Goal: Transaction & Acquisition: Book appointment/travel/reservation

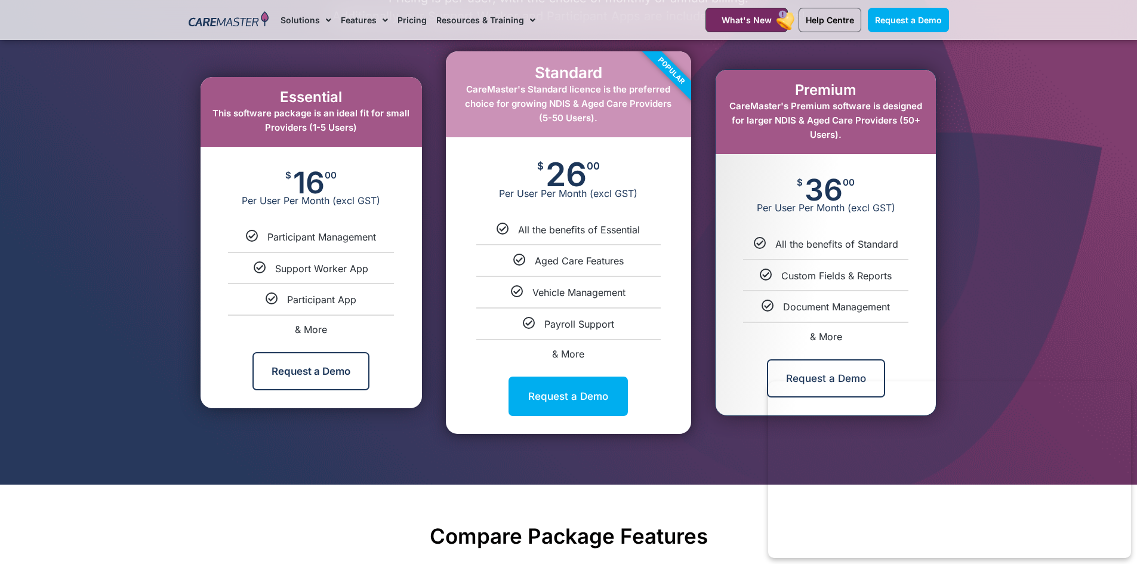
scroll to position [656, 0]
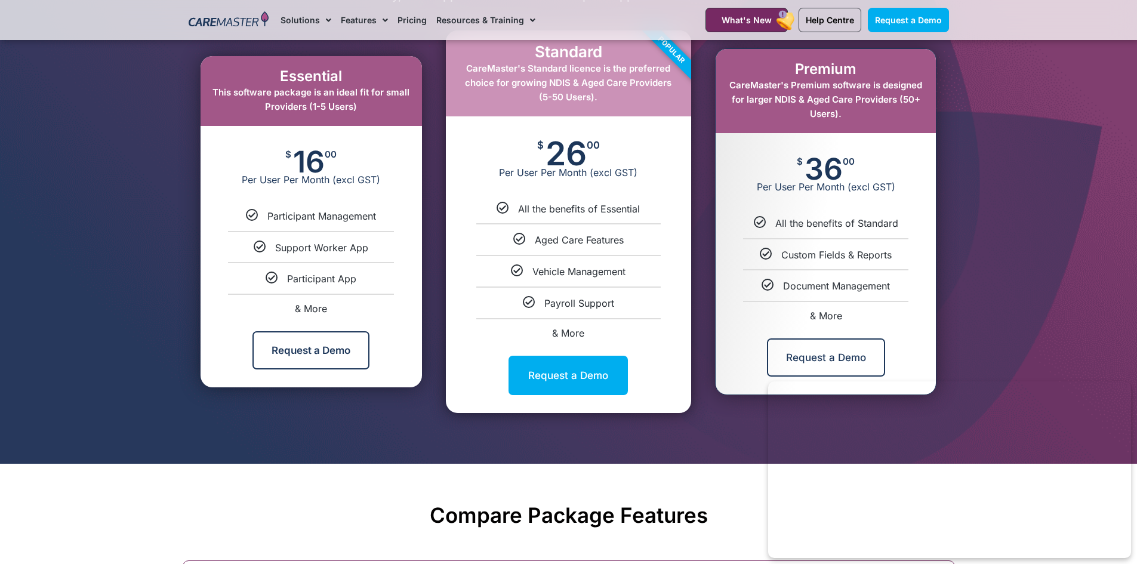
click at [581, 329] on span "& More" at bounding box center [568, 333] width 32 height 12
select select "****"
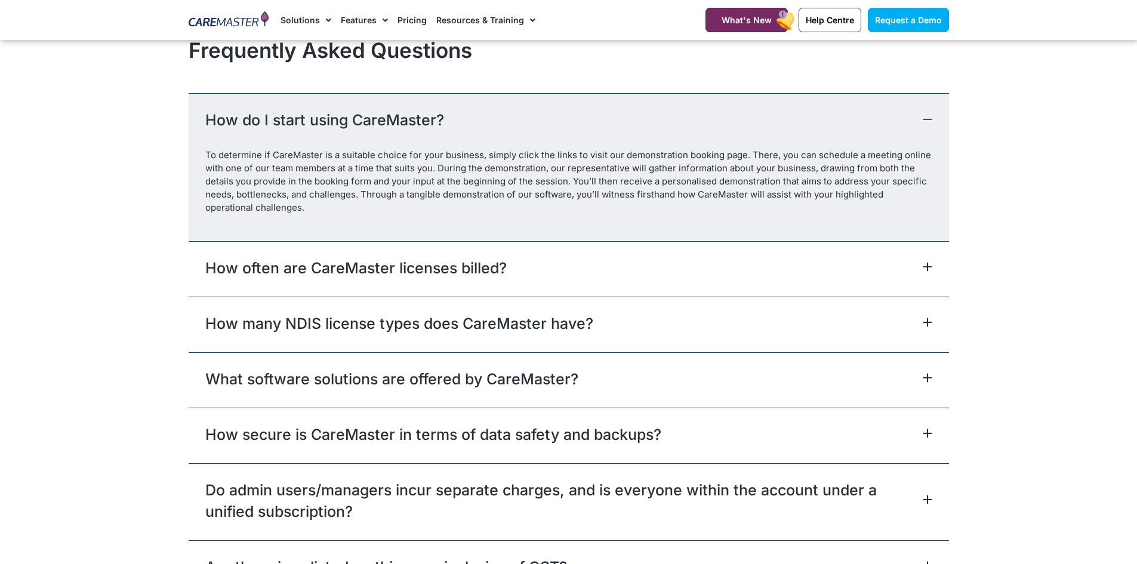
scroll to position [5257, 0]
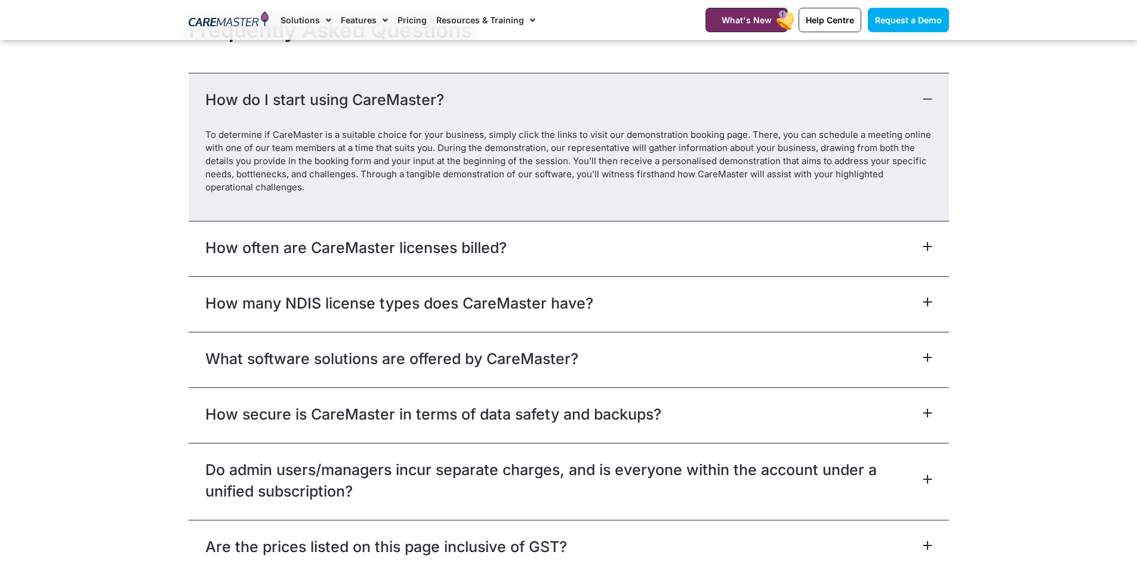
click at [929, 246] on icon at bounding box center [928, 247] width 10 height 10
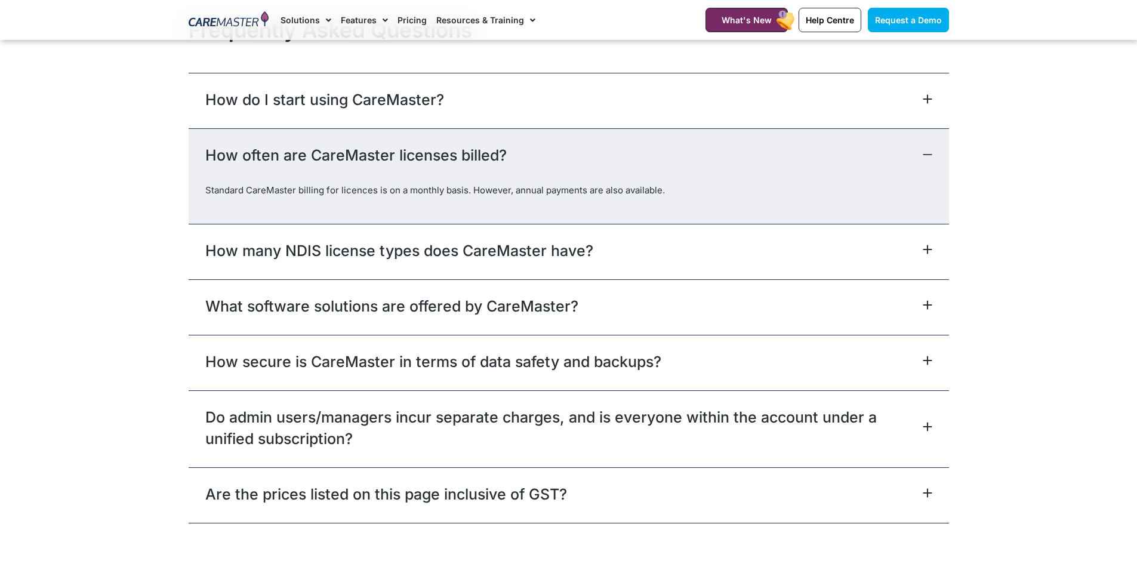
click at [927, 153] on icon at bounding box center [928, 155] width 10 height 10
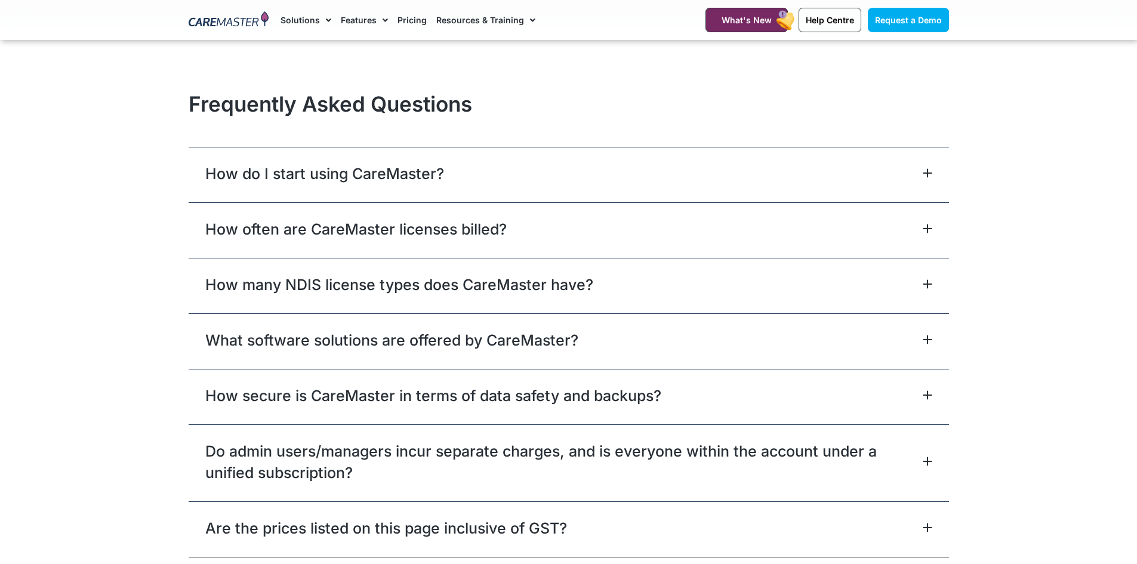
scroll to position [5138, 0]
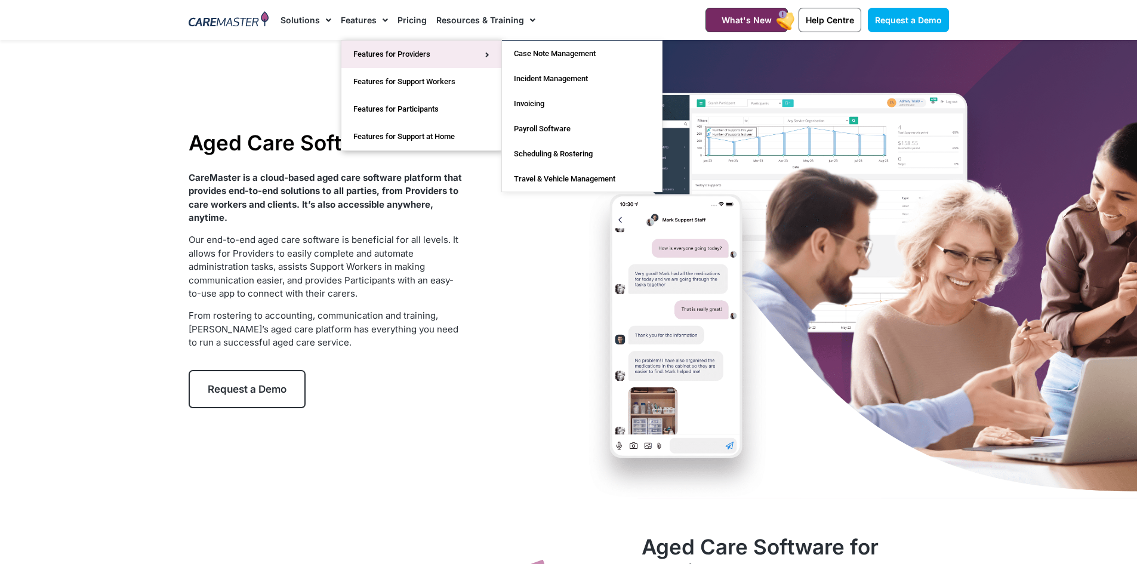
click at [407, 50] on link "Features for Providers" at bounding box center [421, 54] width 160 height 27
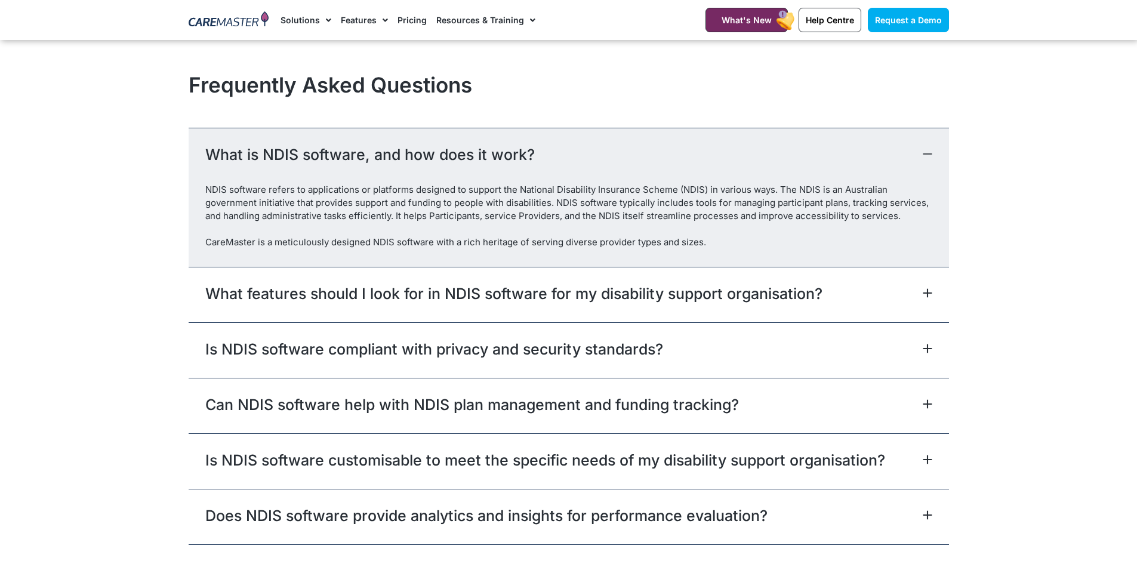
scroll to position [3580, 0]
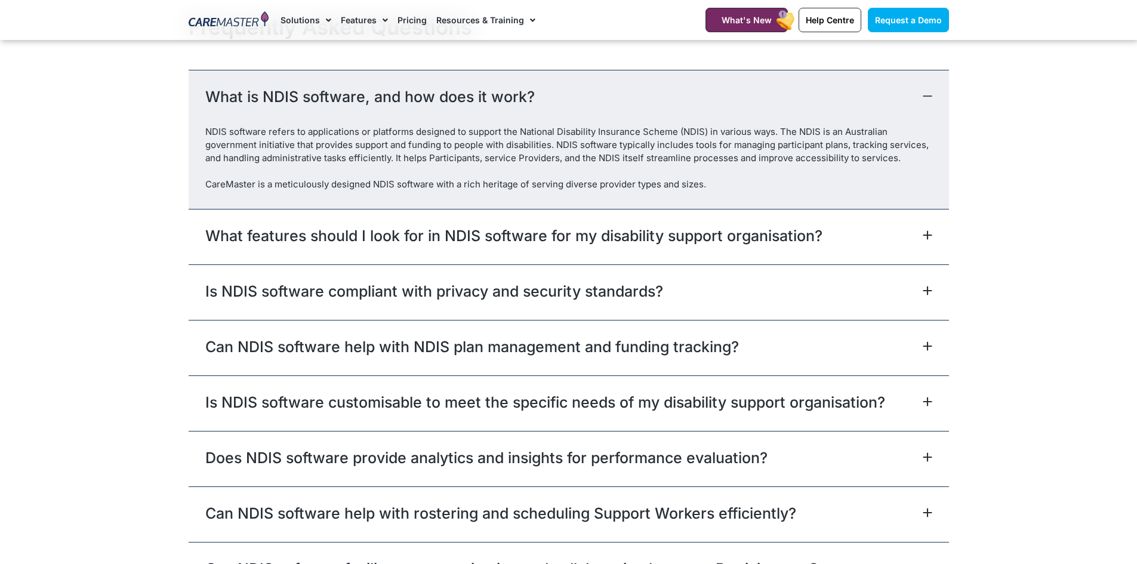
click at [929, 101] on icon at bounding box center [928, 96] width 10 height 10
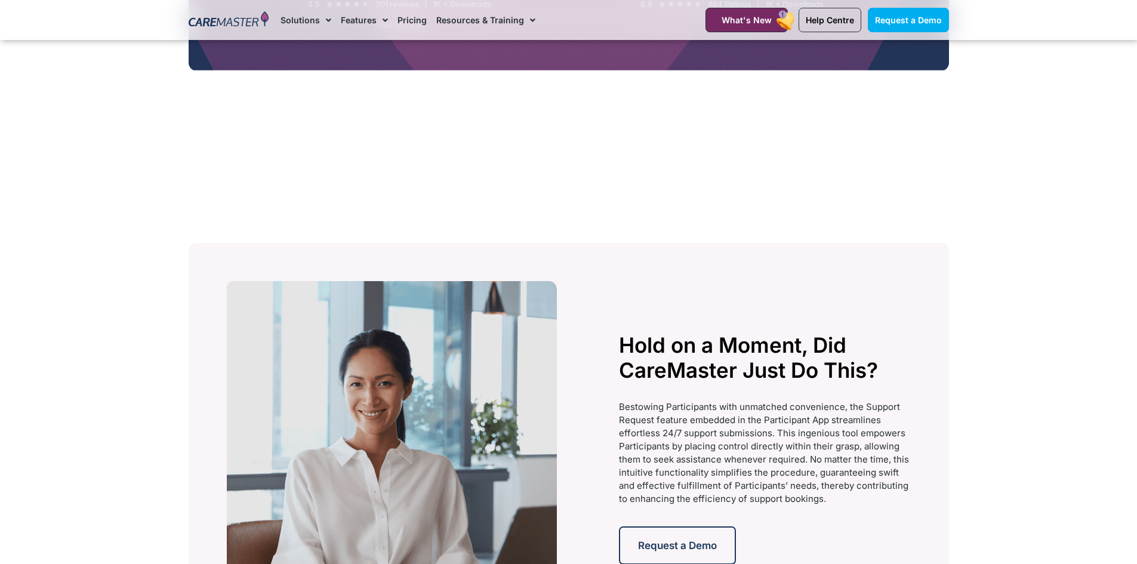
scroll to position [2193, 0]
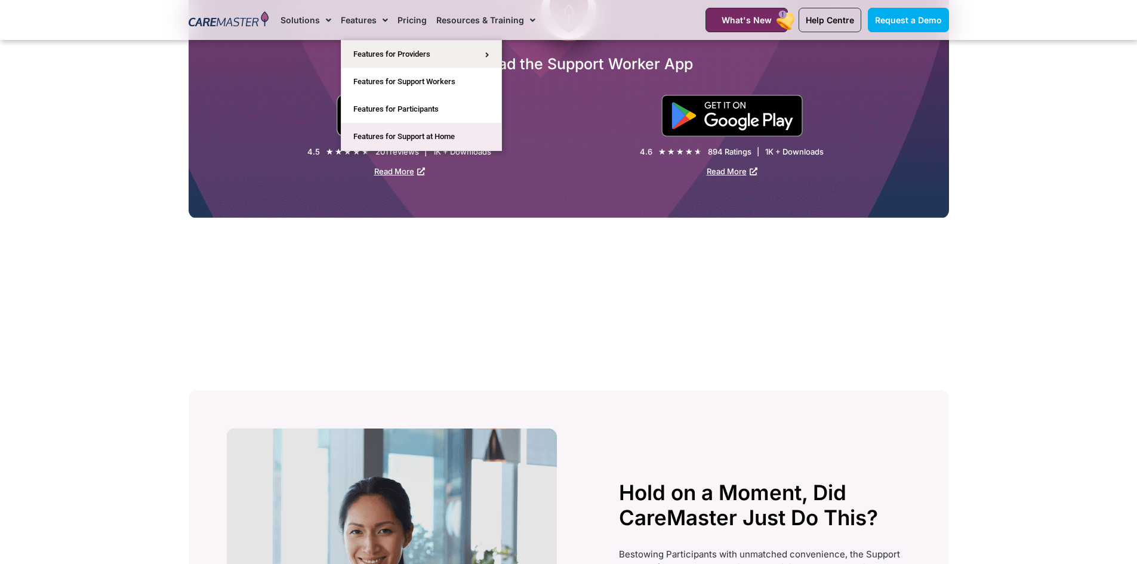
click at [425, 134] on link "Features for Support at Home" at bounding box center [421, 136] width 160 height 27
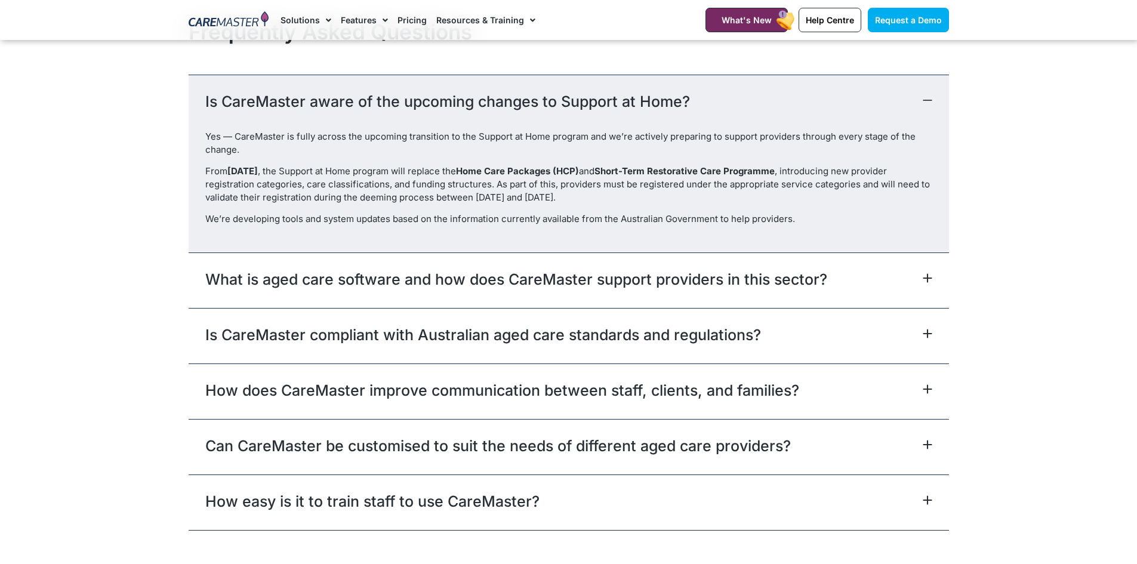
scroll to position [2745, 0]
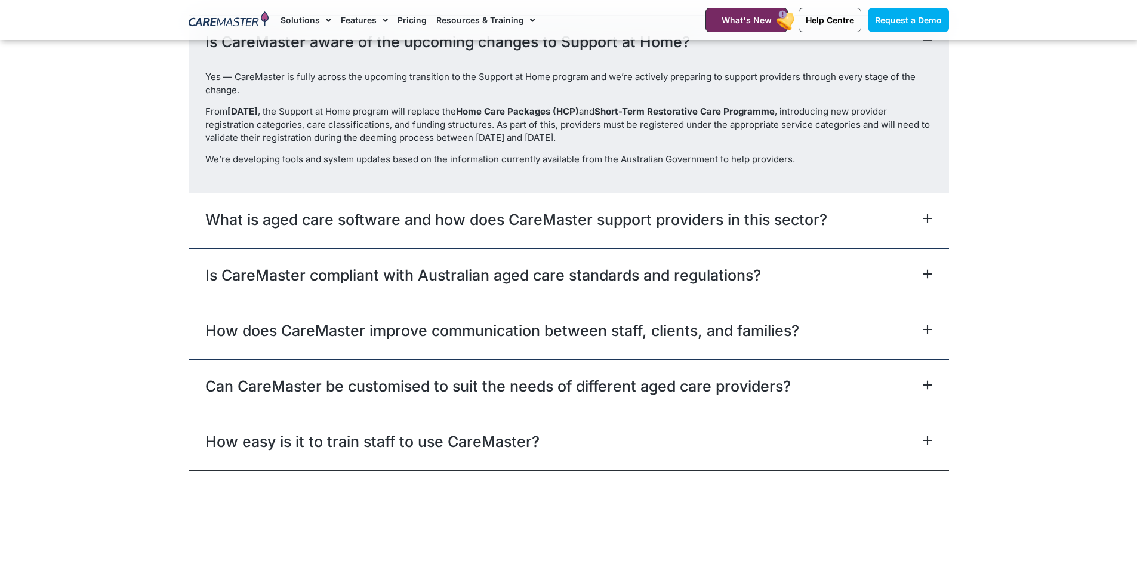
click at [932, 50] on div "Is CareMaster aware of the upcoming changes to Support at Home?" at bounding box center [569, 42] width 760 height 55
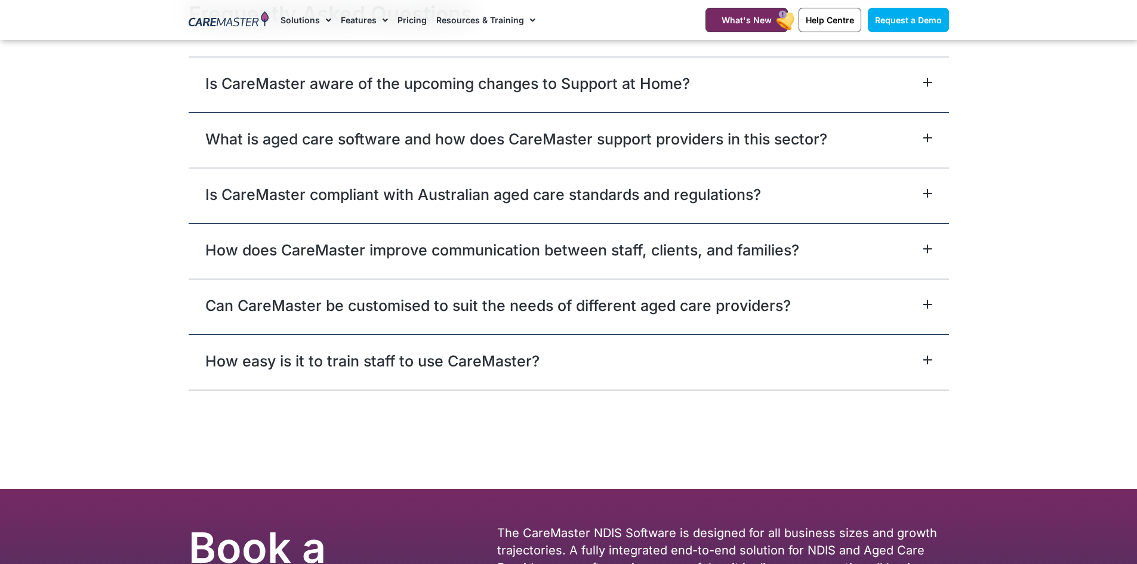
scroll to position [2685, 0]
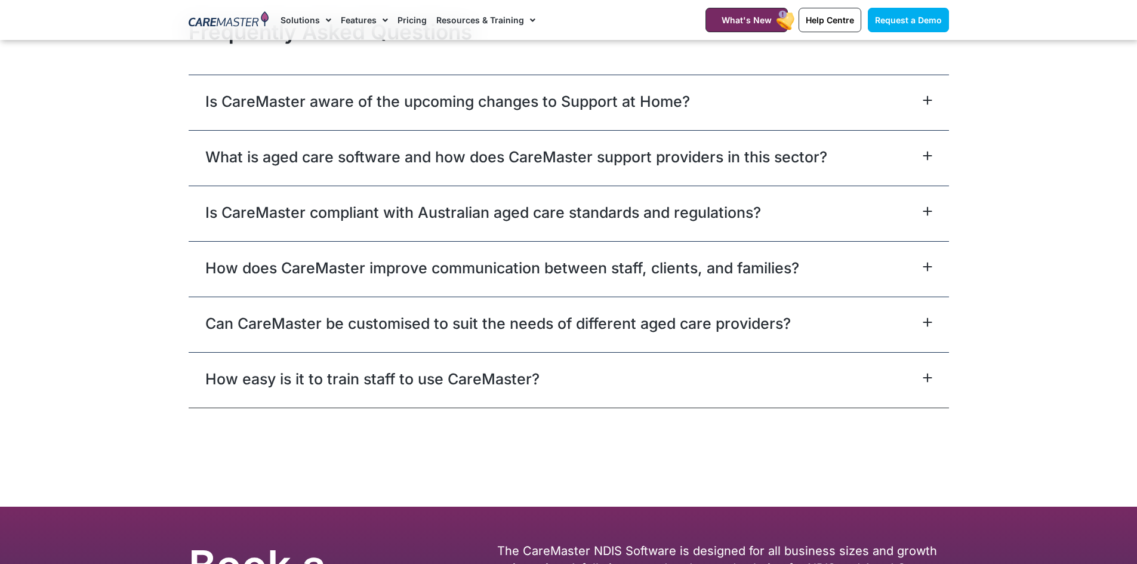
click at [925, 162] on div "What is aged care software and how does CareMaster support providers in this se…" at bounding box center [569, 157] width 760 height 55
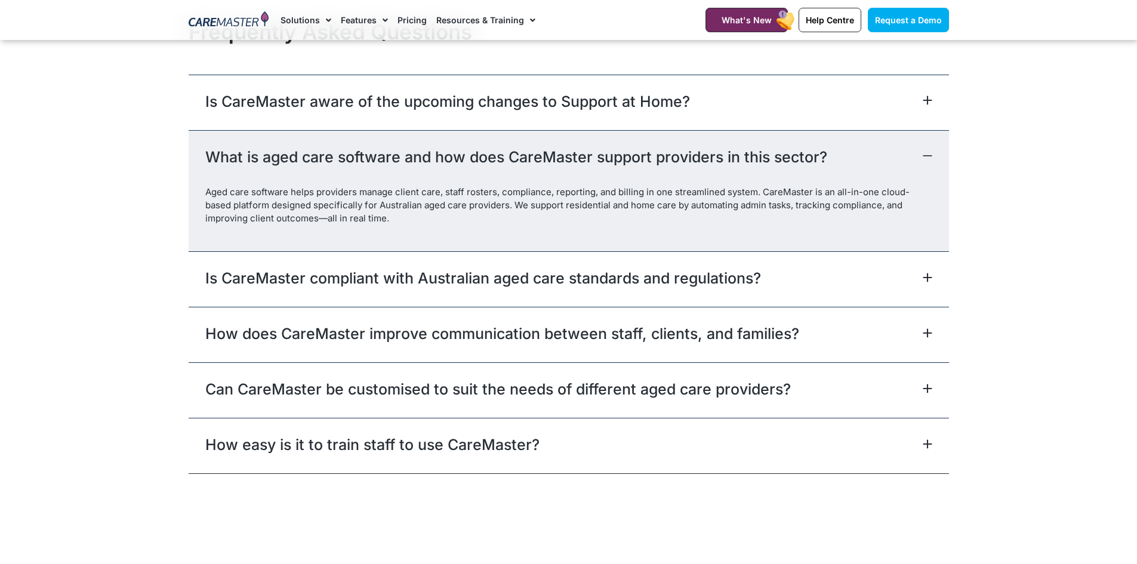
click at [928, 161] on icon at bounding box center [928, 156] width 10 height 10
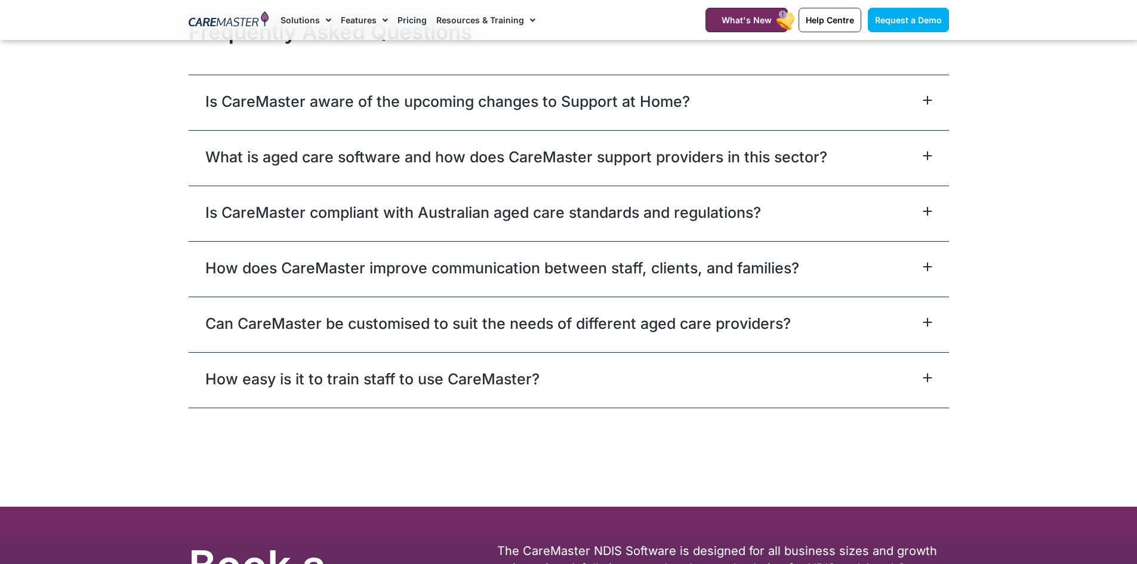
click at [927, 216] on icon at bounding box center [928, 211] width 10 height 10
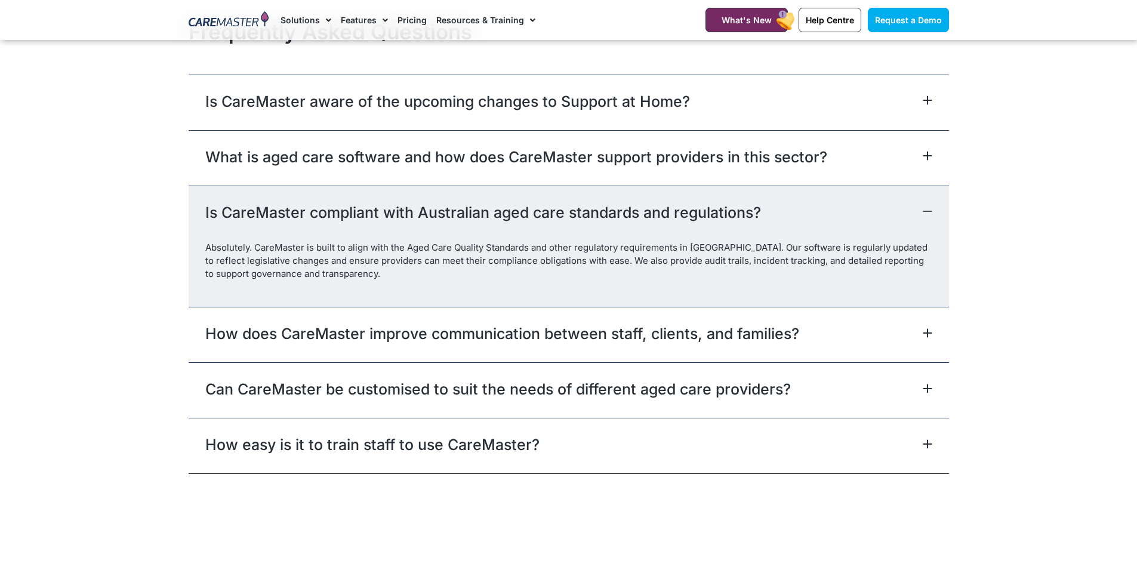
click at [927, 216] on icon at bounding box center [928, 211] width 10 height 10
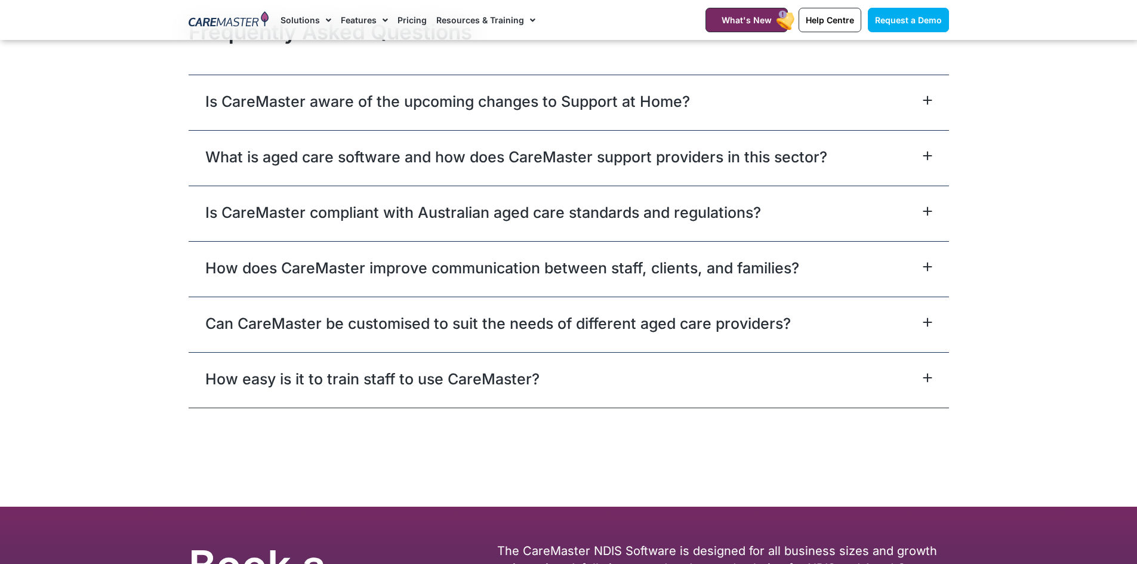
click at [924, 272] on icon at bounding box center [928, 267] width 10 height 10
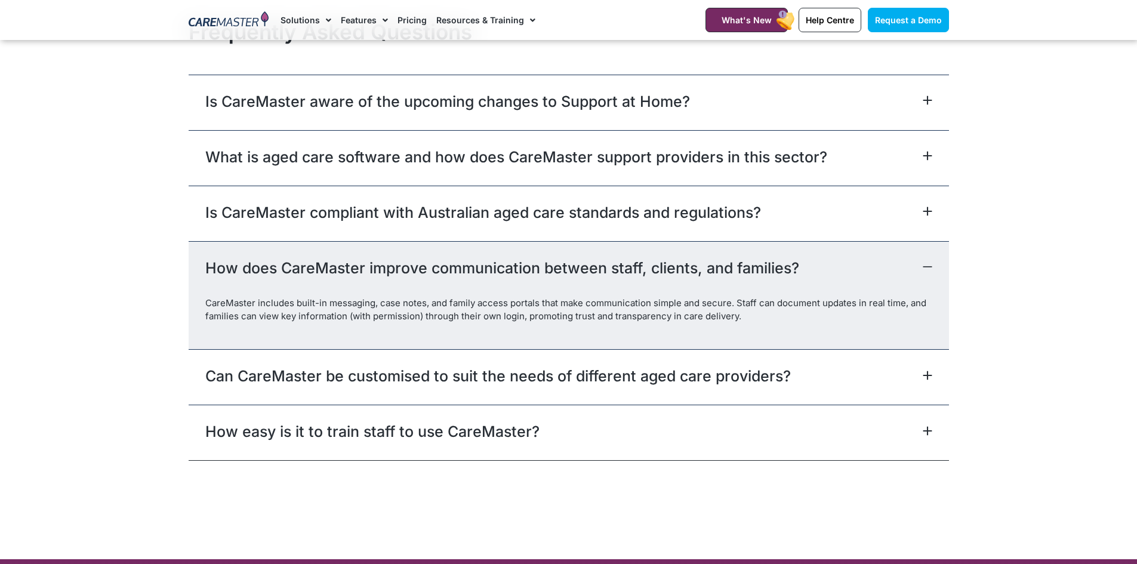
click at [933, 278] on div "How does CareMaster improve communication between staff, clients, and families?" at bounding box center [569, 268] width 760 height 55
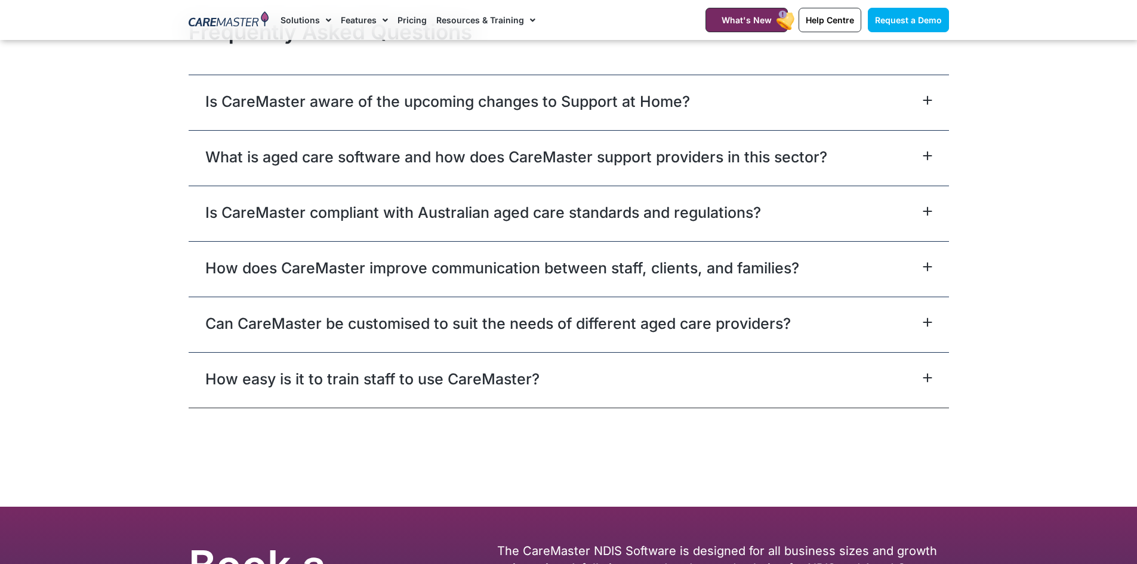
click at [928, 327] on icon at bounding box center [928, 322] width 10 height 10
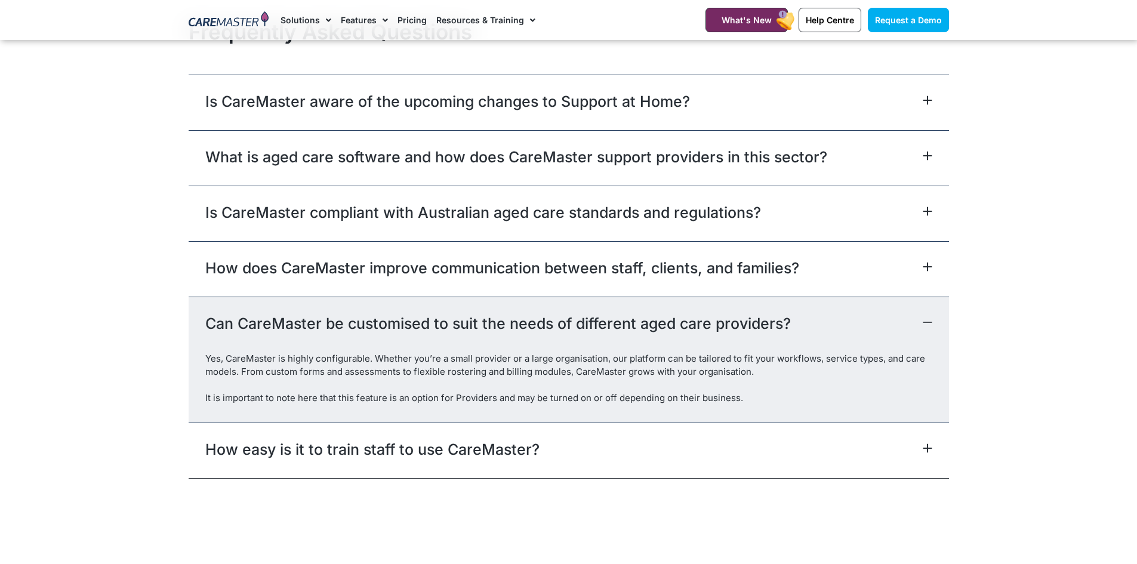
click at [928, 327] on icon at bounding box center [928, 322] width 10 height 10
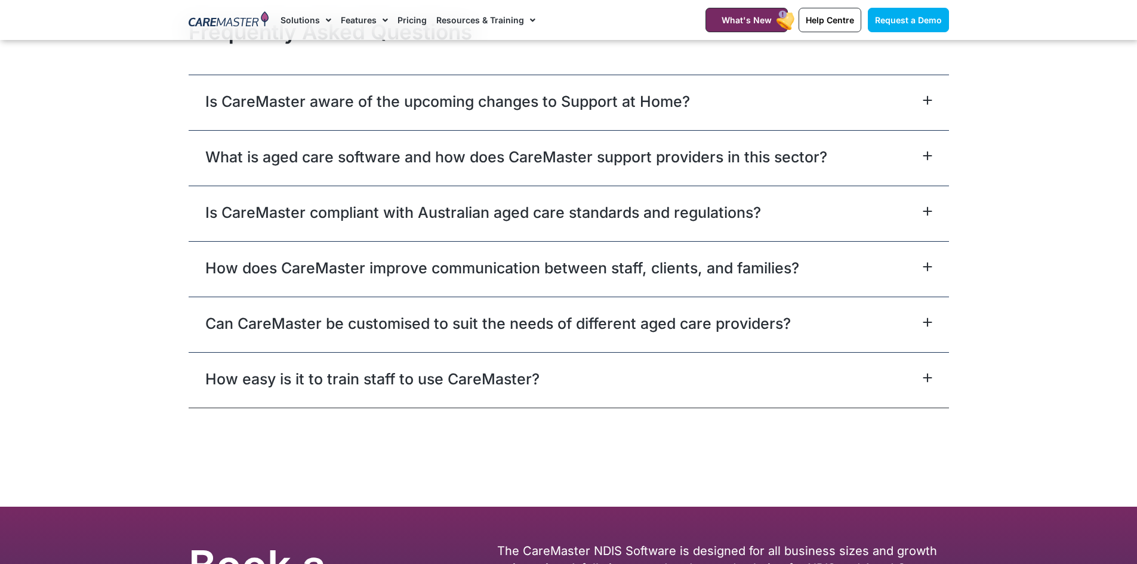
click at [926, 382] on icon at bounding box center [928, 378] width 10 height 10
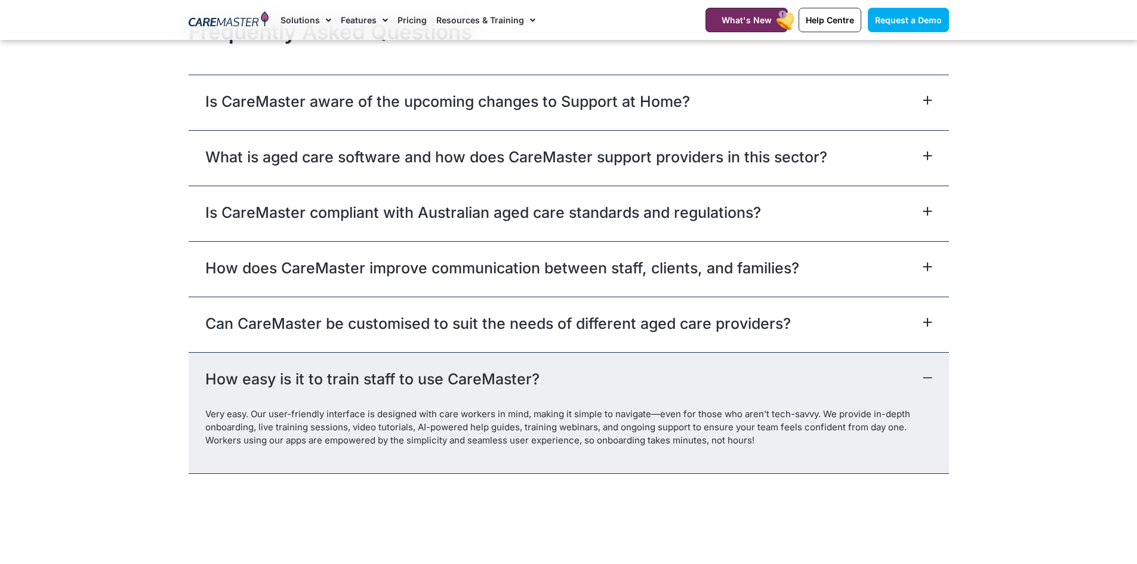
click at [925, 382] on icon at bounding box center [928, 378] width 10 height 10
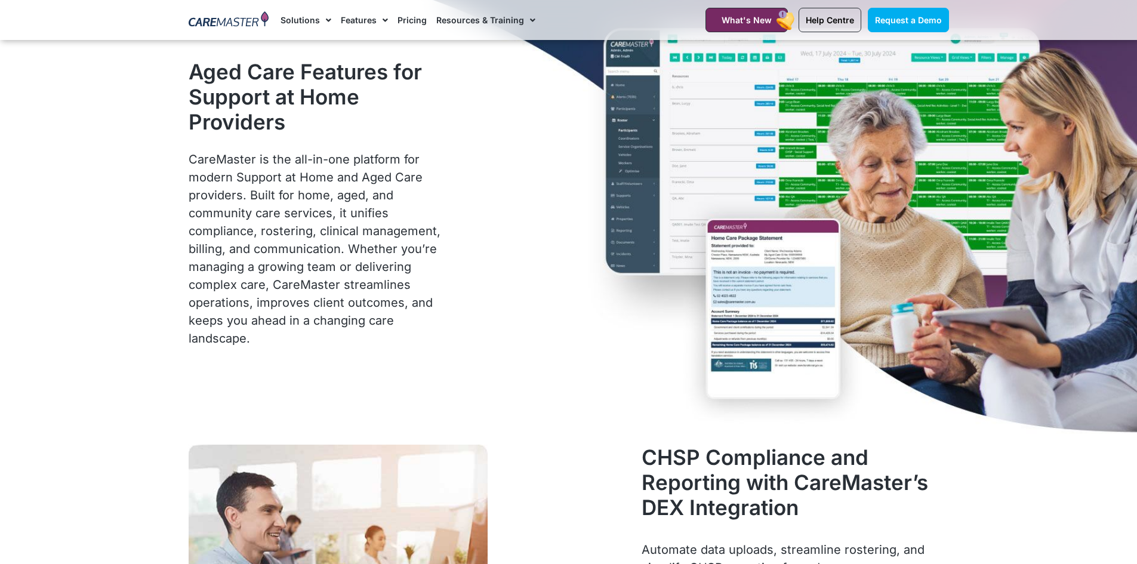
scroll to position [0, 0]
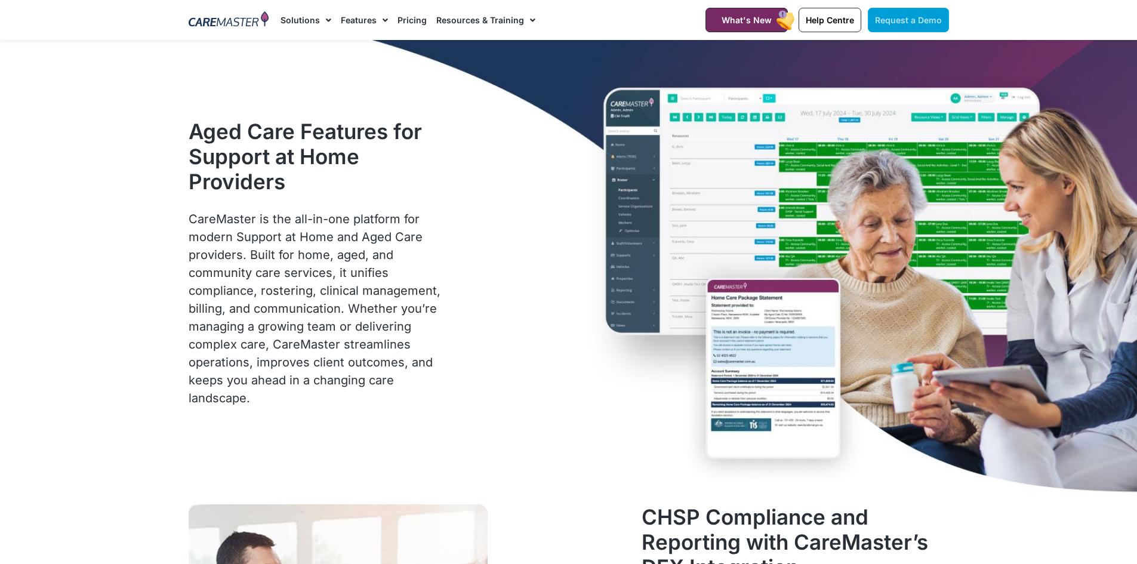
click at [914, 25] on link "Request a Demo" at bounding box center [908, 20] width 81 height 24
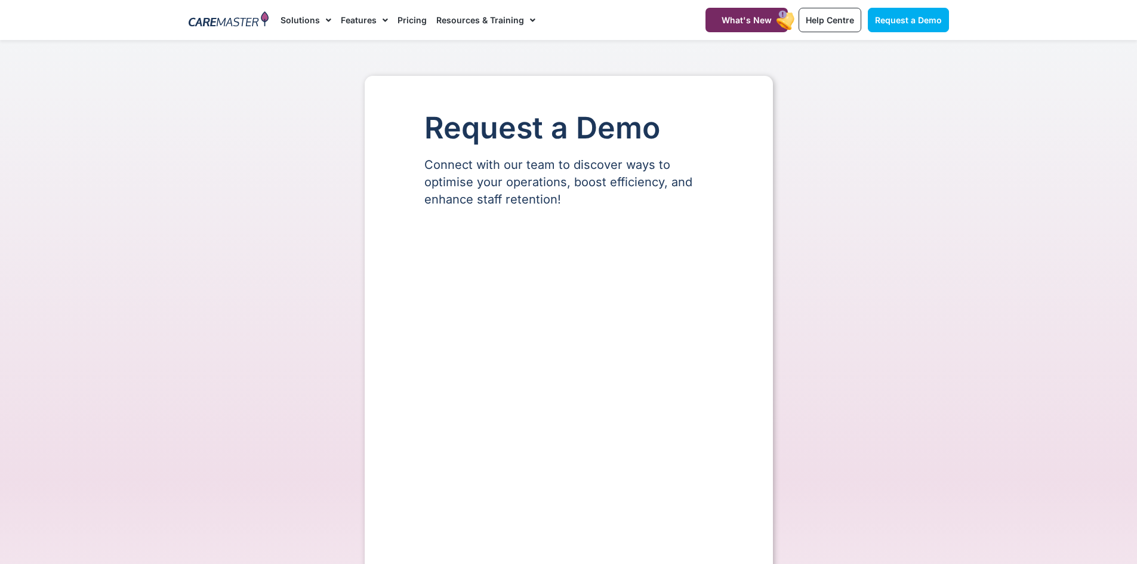
select select "**"
